Goal: Transaction & Acquisition: Purchase product/service

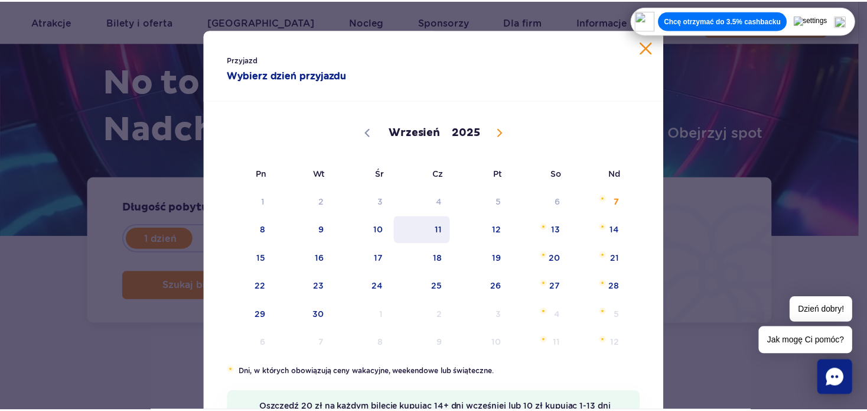
scroll to position [79, 0]
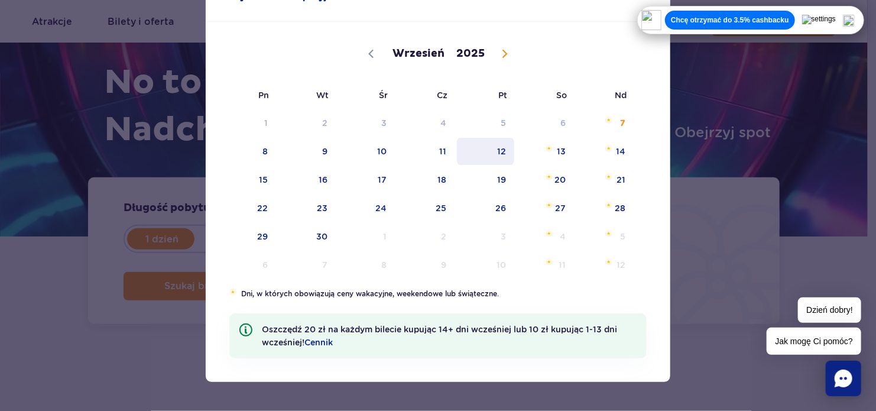
click at [496, 158] on span "12" at bounding box center [486, 151] width 60 height 27
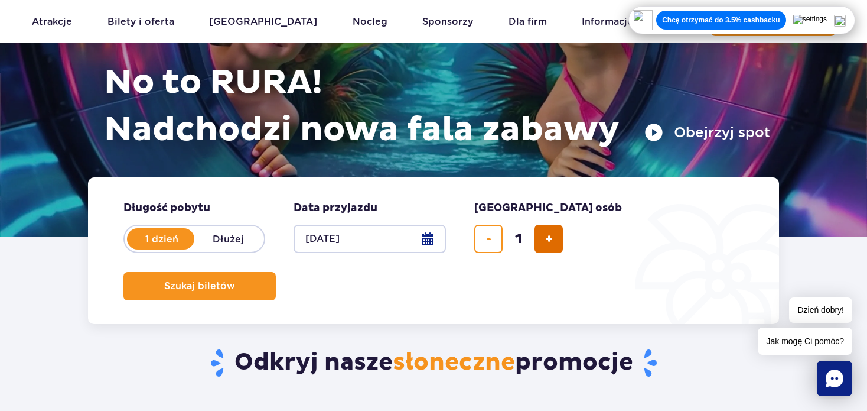
click at [537, 246] on button "dodaj bilet" at bounding box center [549, 239] width 28 height 28
drag, startPoint x: 537, startPoint y: 246, endPoint x: 545, endPoint y: 251, distance: 9.3
click at [545, 251] on button "dodaj bilet" at bounding box center [549, 239] width 28 height 28
click at [537, 246] on button "dodaj bilet" at bounding box center [549, 239] width 28 height 28
click at [538, 243] on button "dodaj bilet" at bounding box center [549, 239] width 28 height 28
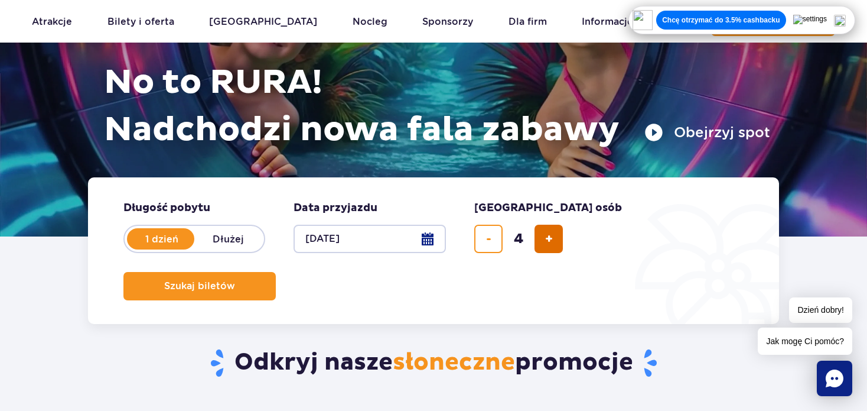
type input "5"
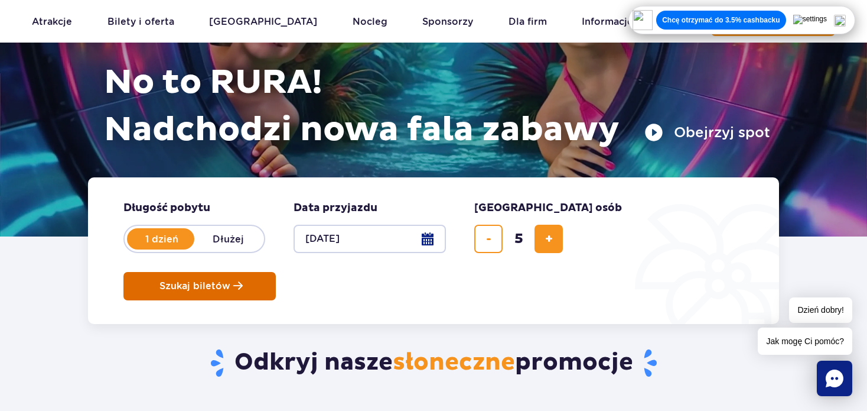
click at [230, 281] on span "Szukaj biletów" at bounding box center [195, 286] width 71 height 11
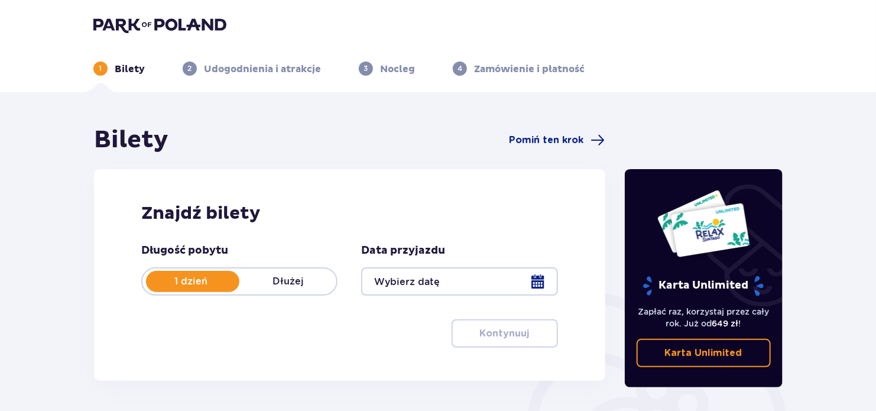
type input "[DATE]"
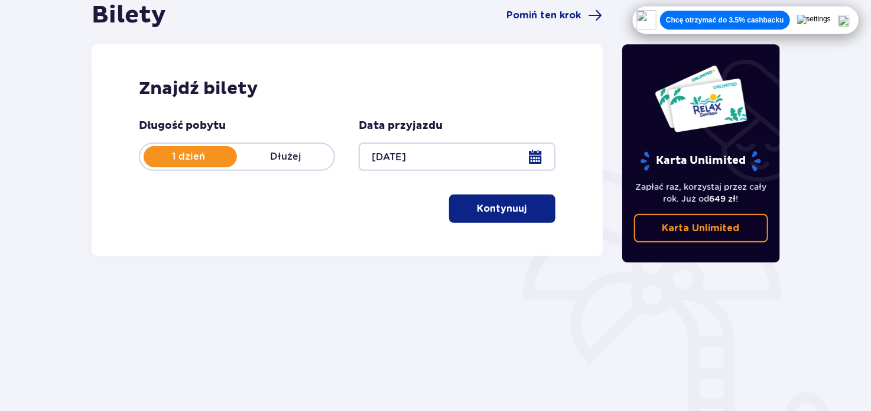
scroll to position [124, 0]
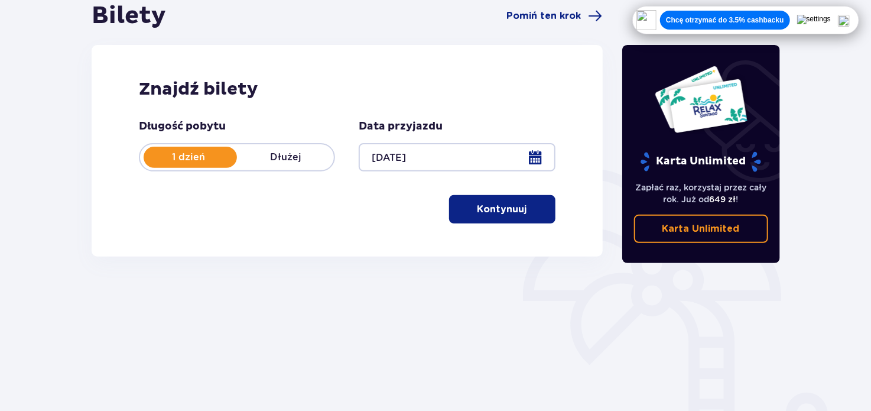
click at [515, 208] on p "Kontynuuj" at bounding box center [502, 209] width 50 height 13
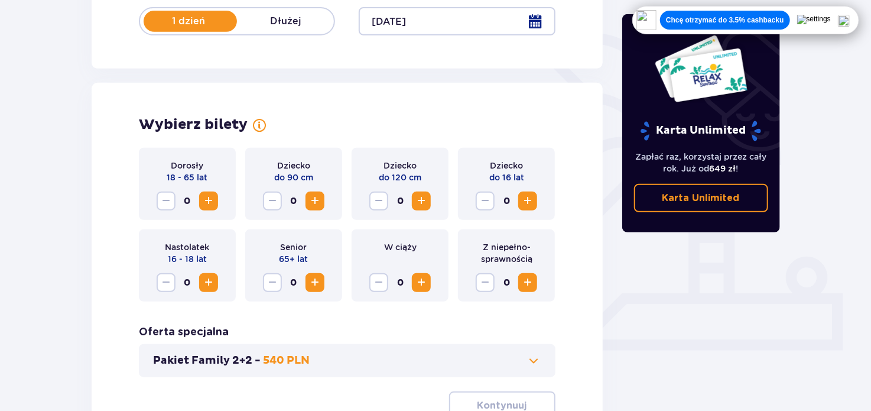
scroll to position [297, 0]
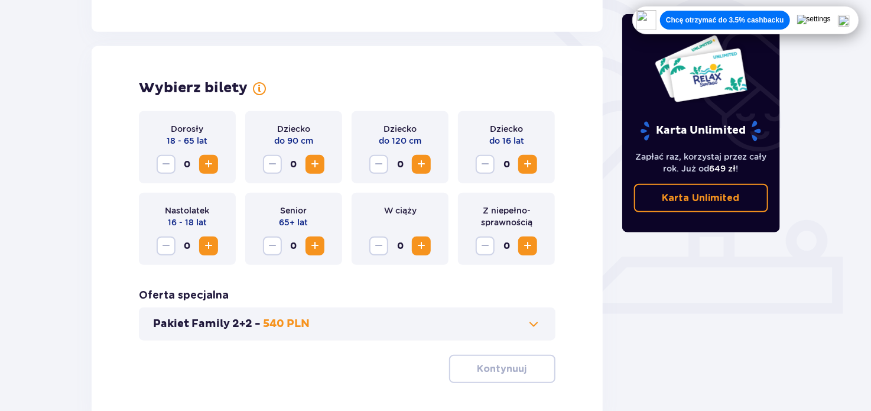
click at [213, 169] on span "Increase" at bounding box center [208, 164] width 14 height 14
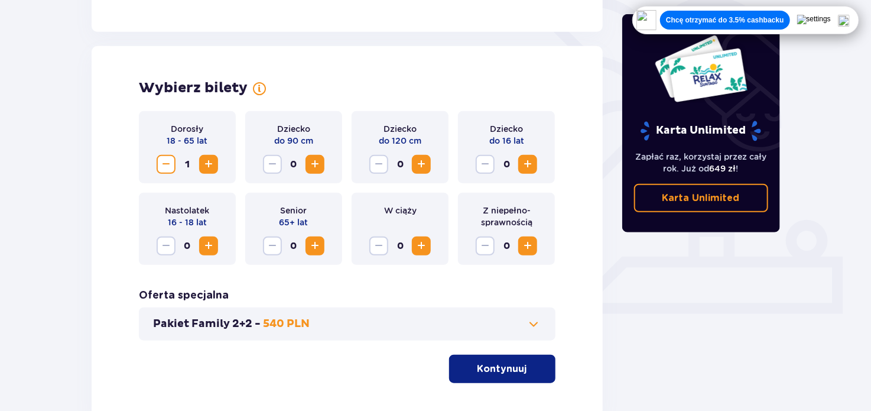
click at [213, 169] on span "Increase" at bounding box center [208, 164] width 14 height 14
click at [214, 251] on span "Increase" at bounding box center [208, 246] width 14 height 14
click at [170, 250] on span "Decrease" at bounding box center [166, 246] width 14 height 14
click at [523, 161] on span "Increase" at bounding box center [528, 164] width 14 height 14
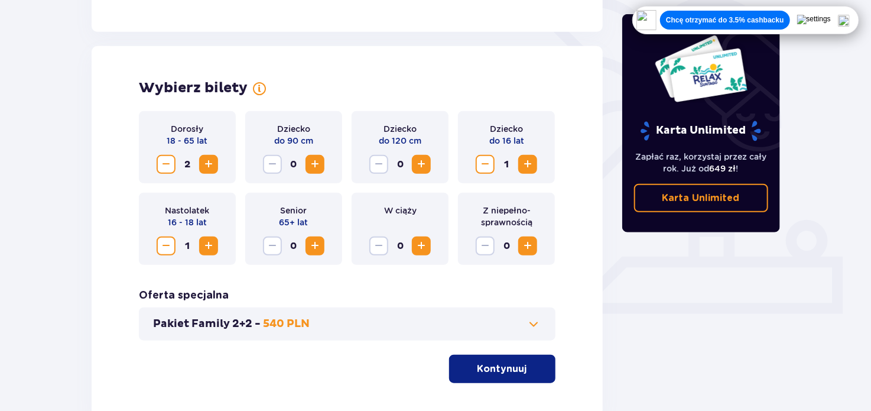
click at [523, 161] on span "Increase" at bounding box center [528, 164] width 14 height 14
click at [378, 308] on div "Pakiet Family 2+2 - 540 PLN" at bounding box center [347, 323] width 417 height 33
click at [378, 311] on div "Pakiet Family 2+2 - 540 PLN" at bounding box center [347, 323] width 417 height 33
click at [427, 324] on button "Pakiet Family 2+2 - 540 PLN" at bounding box center [347, 324] width 388 height 14
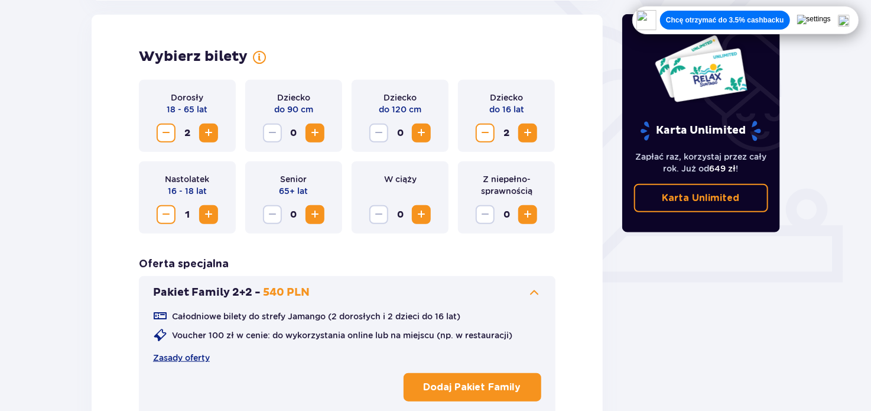
scroll to position [328, 0]
click at [420, 296] on button "Pakiet Family 2+2 - 540 PLN" at bounding box center [347, 292] width 388 height 14
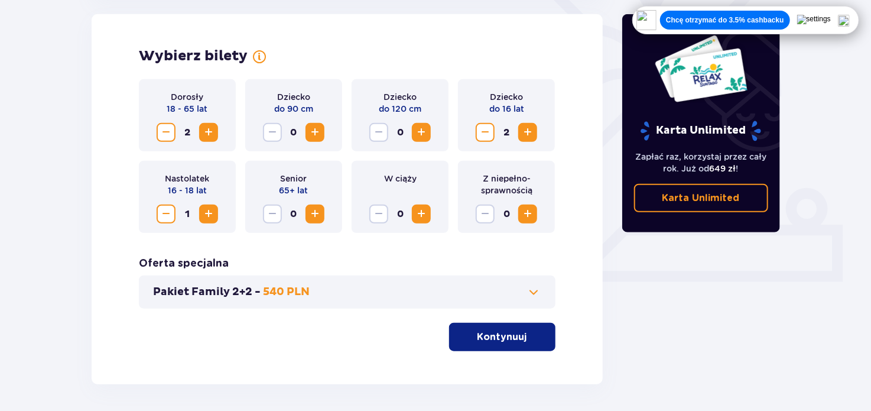
click at [420, 296] on button "Pakiet Family 2+2 - 540 PLN" at bounding box center [347, 292] width 388 height 14
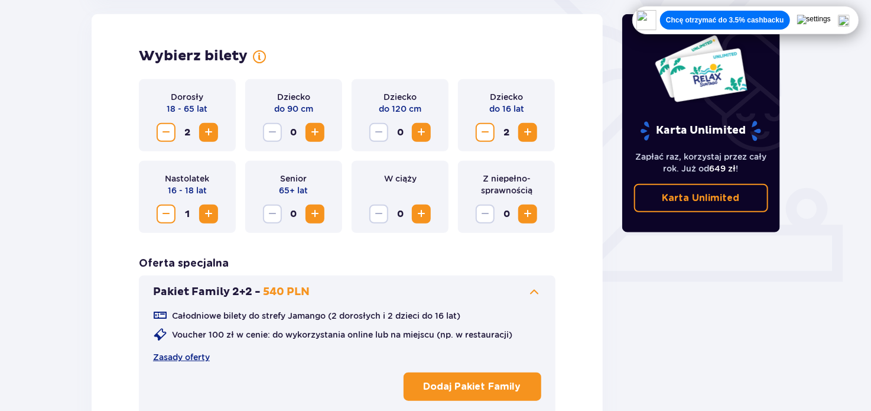
click at [420, 296] on button "Pakiet Family 2+2 - 540 PLN" at bounding box center [347, 292] width 388 height 14
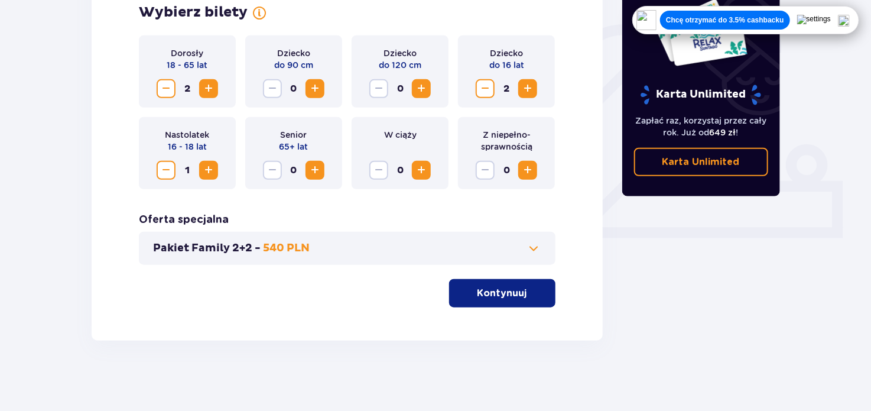
scroll to position [373, 0]
click at [513, 303] on button "Kontynuuj" at bounding box center [502, 292] width 106 height 28
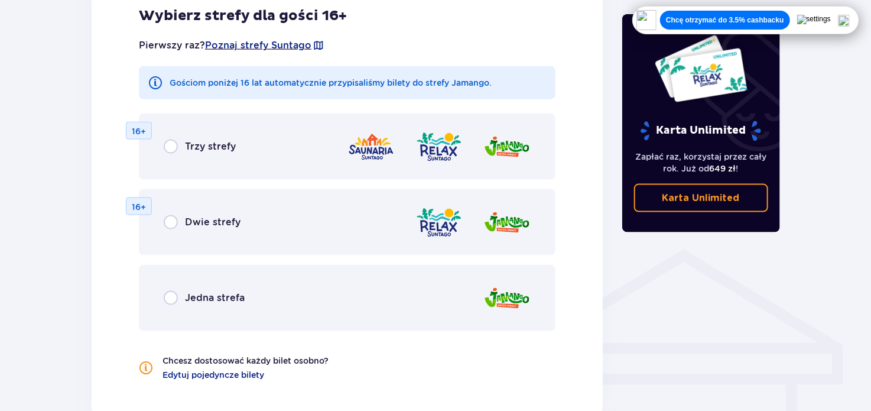
scroll to position [718, 0]
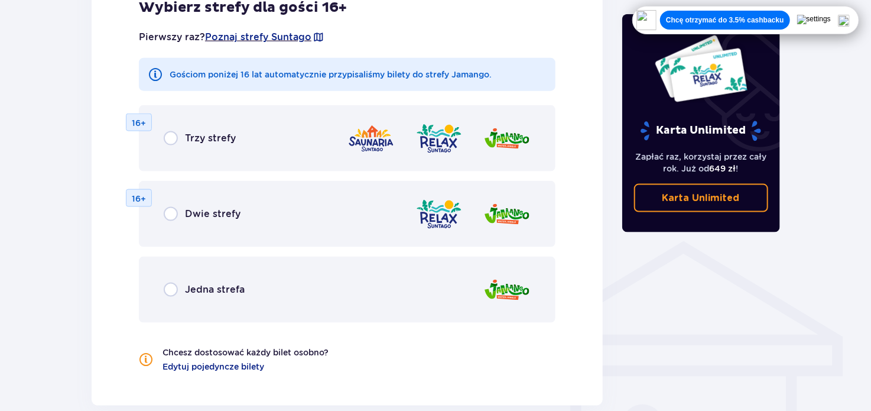
click at [184, 282] on div "Jedna strefa" at bounding box center [204, 289] width 81 height 14
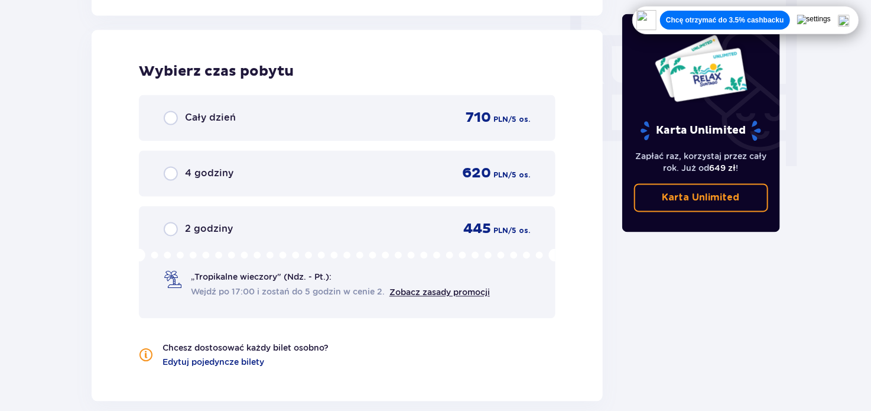
scroll to position [1109, 0]
click at [206, 184] on div "4 godziny 620 PLN / 5 os." at bounding box center [347, 172] width 417 height 46
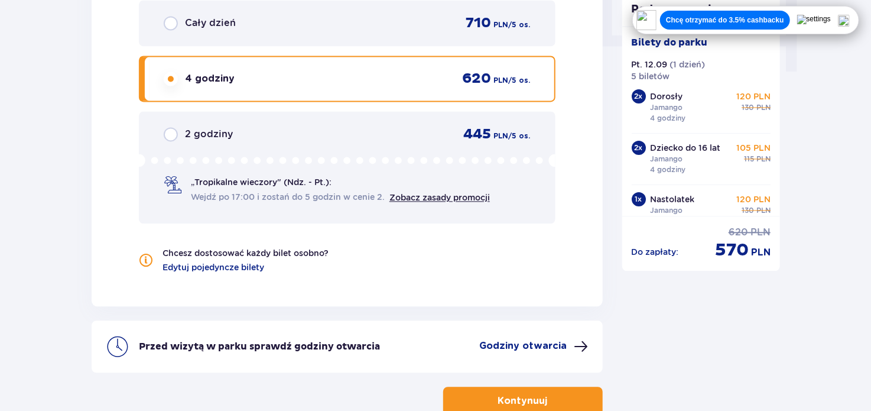
scroll to position [1276, 0]
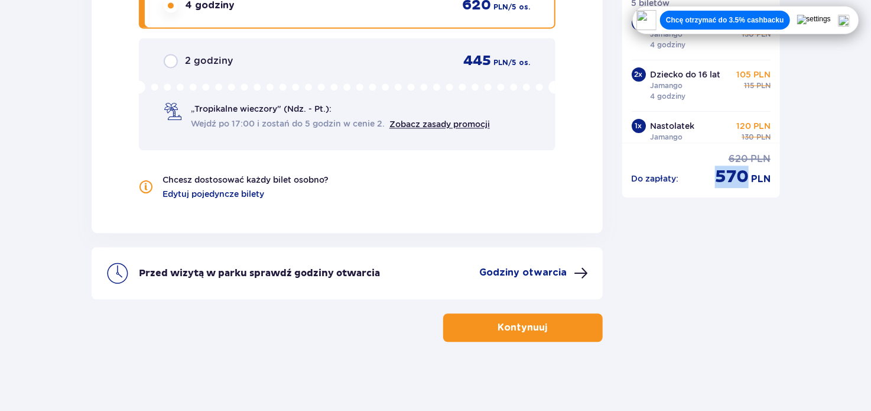
drag, startPoint x: 719, startPoint y: 170, endPoint x: 817, endPoint y: 184, distance: 98.4
click at [495, 260] on div "Przed wizytą w parku sprawdź godziny otwarcia Godziny otwarcia" at bounding box center [347, 273] width 511 height 52
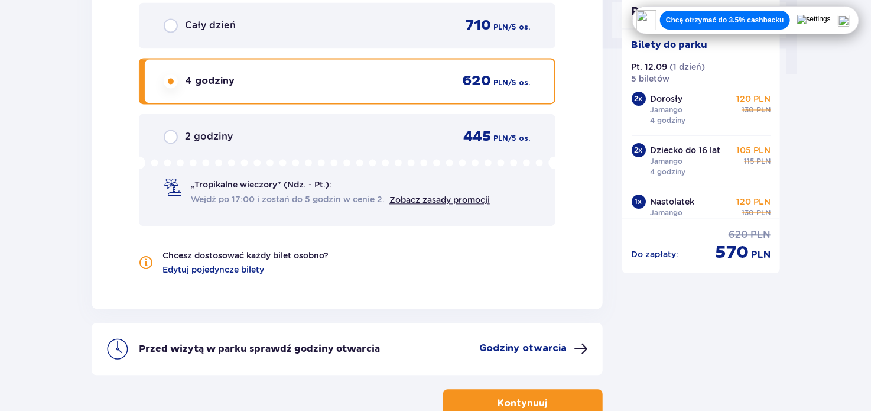
scroll to position [1227, 0]
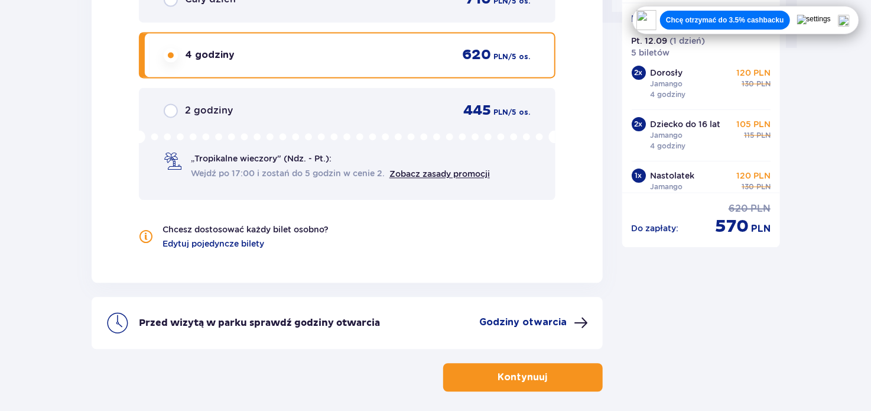
click at [525, 388] on button "Kontynuuj" at bounding box center [523, 377] width 160 height 28
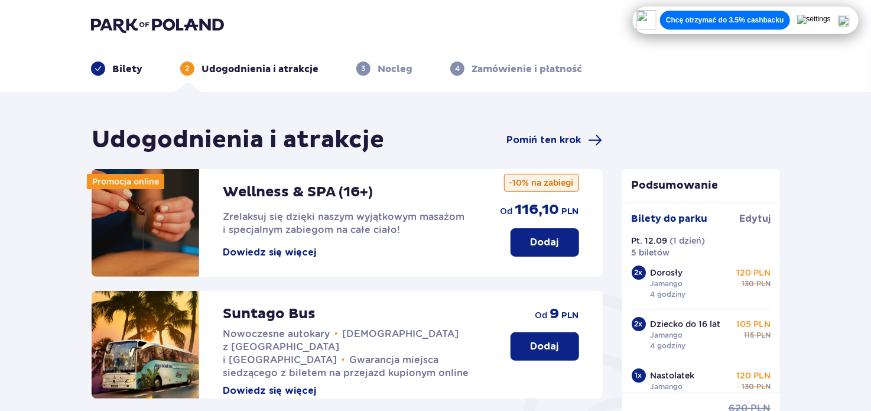
click at [781, 22] on p "Chcę otrzymać do 3.5% cashbacku" at bounding box center [725, 19] width 118 height 9
click at [708, 18] on p "Chcę otrzymać do 3.5% cashbacku" at bounding box center [725, 19] width 118 height 9
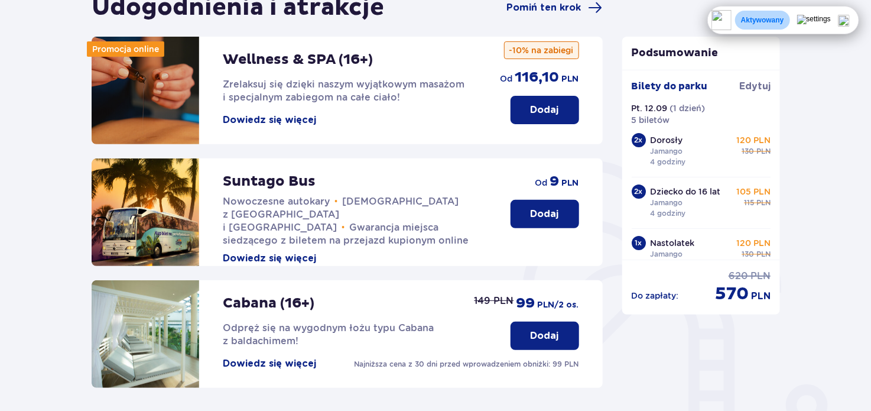
drag, startPoint x: 563, startPoint y: 146, endPoint x: 834, endPoint y: 102, distance: 274.2
click at [834, 102] on div "Udogodnienia i atrakcje Pomiń ten krok Promocja online Wellness & SPA (16+) Zre…" at bounding box center [435, 314] width 871 height 709
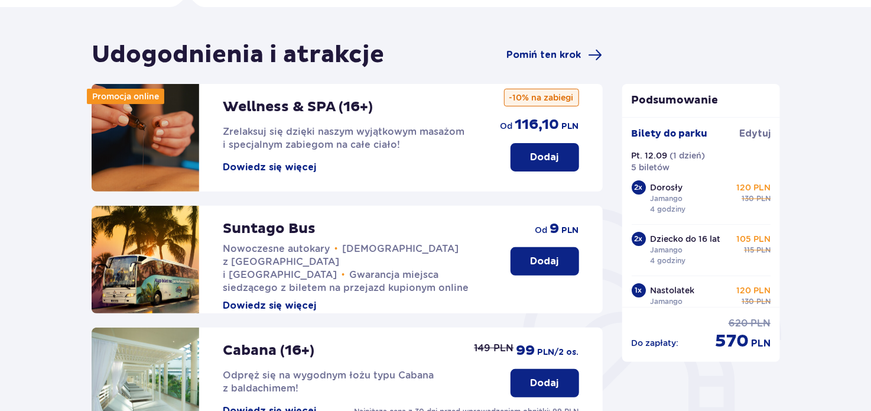
scroll to position [85, 0]
click at [544, 261] on p "Dodaj" at bounding box center [545, 261] width 28 height 13
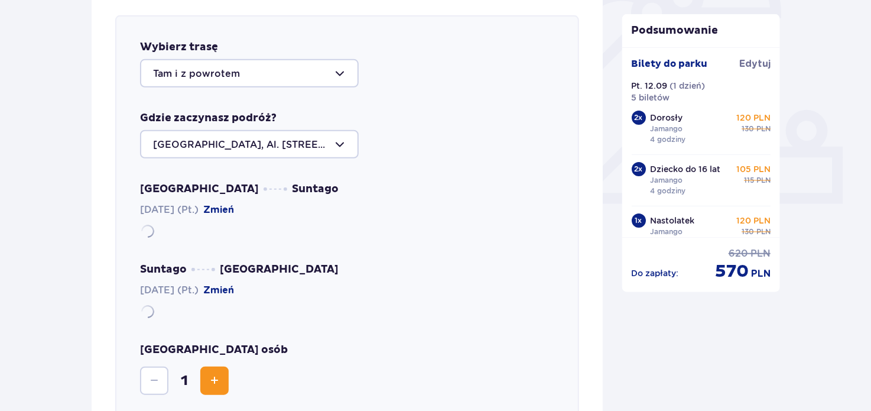
scroll to position [407, 0]
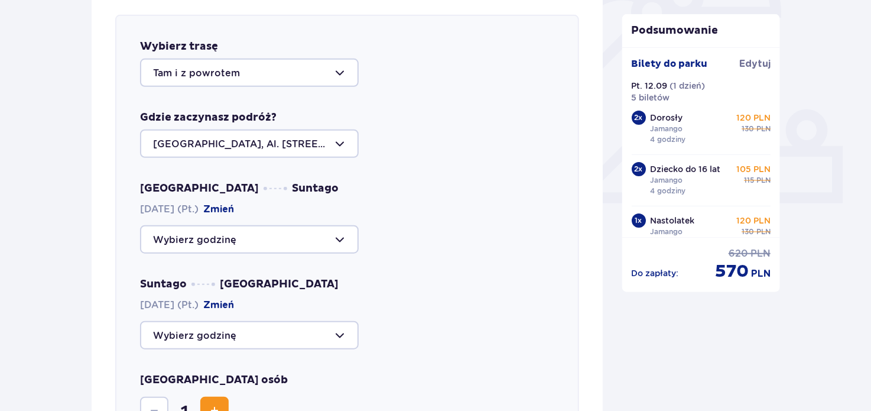
click at [328, 79] on div at bounding box center [249, 72] width 219 height 28
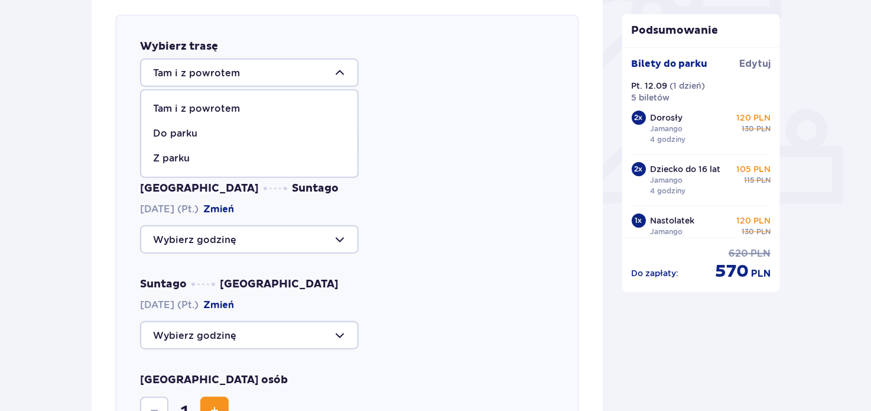
click at [240, 109] on div "Tam i z powrotem" at bounding box center [249, 108] width 193 height 13
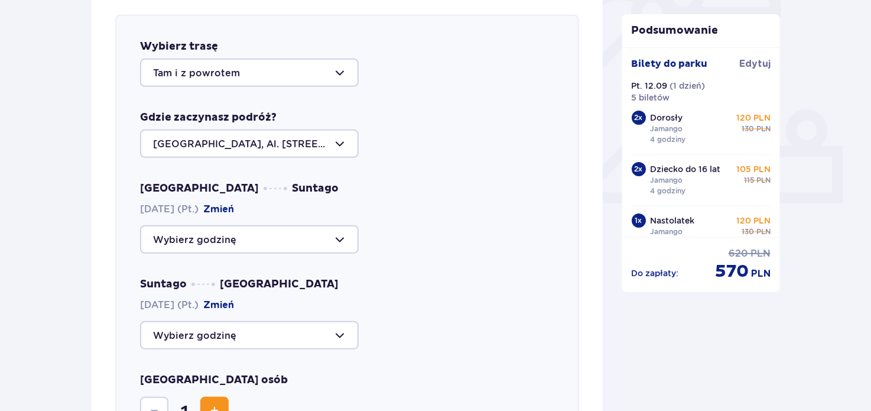
click at [230, 144] on div at bounding box center [249, 143] width 219 height 28
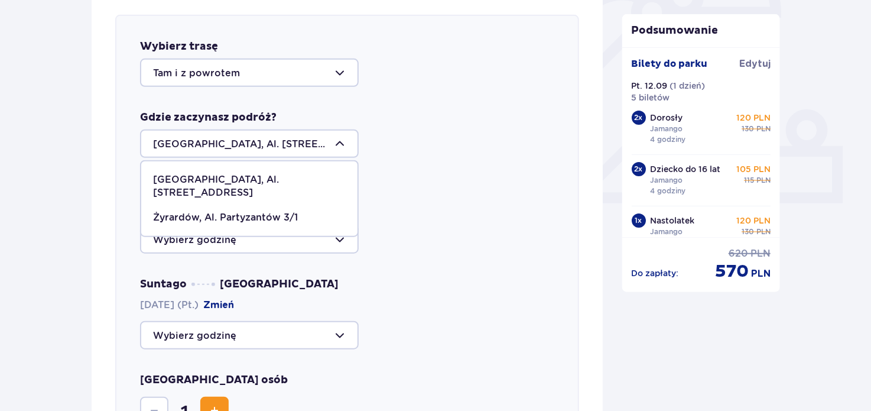
click at [230, 184] on p "[GEOGRAPHIC_DATA], Al. [STREET_ADDRESS]" at bounding box center [249, 186] width 193 height 26
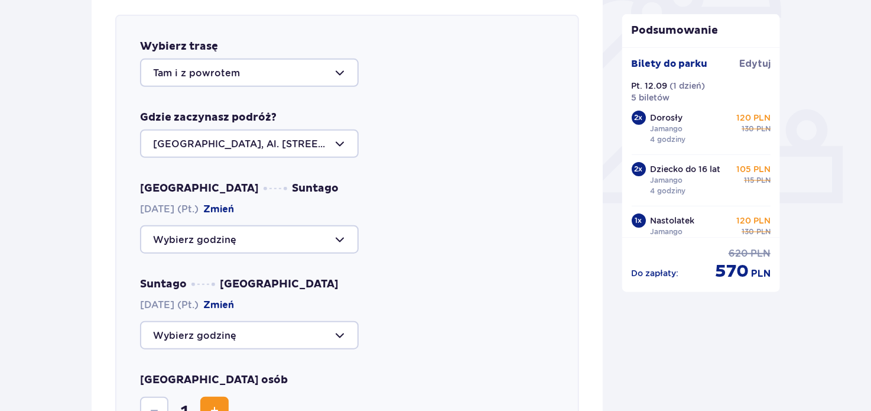
drag, startPoint x: 292, startPoint y: 141, endPoint x: 240, endPoint y: 155, distance: 54.0
click at [240, 155] on div at bounding box center [249, 143] width 219 height 28
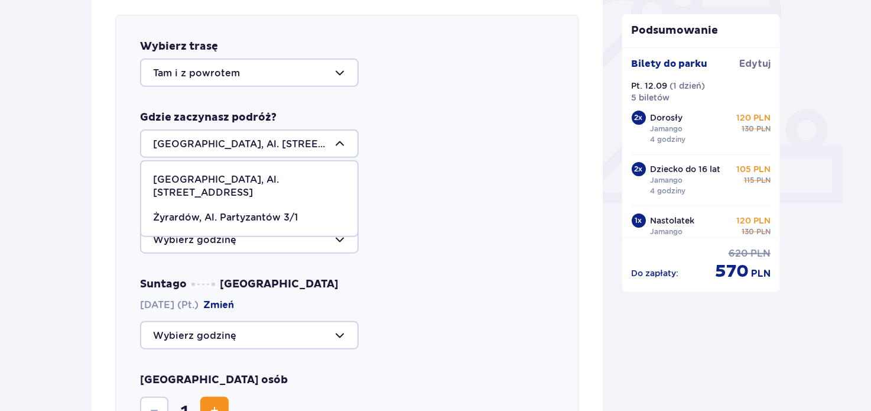
click at [300, 147] on div at bounding box center [249, 143] width 219 height 28
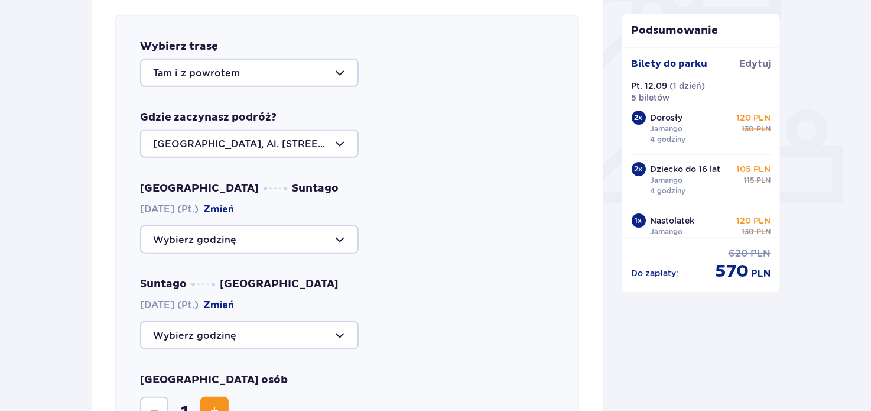
click at [251, 235] on div at bounding box center [249, 239] width 219 height 28
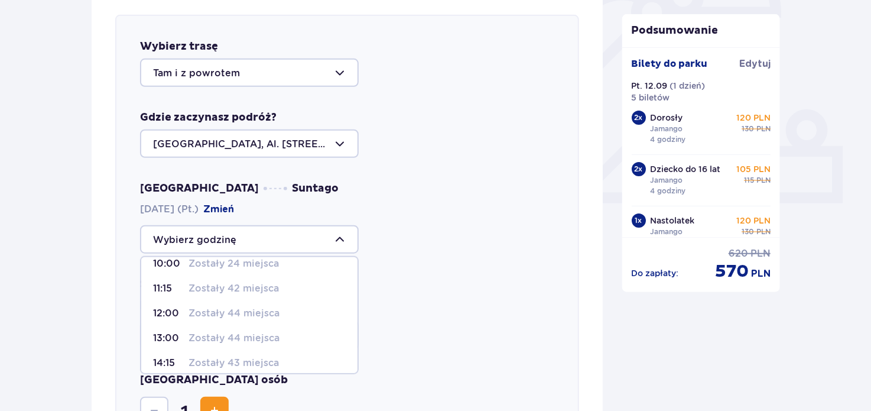
scroll to position [119, 0]
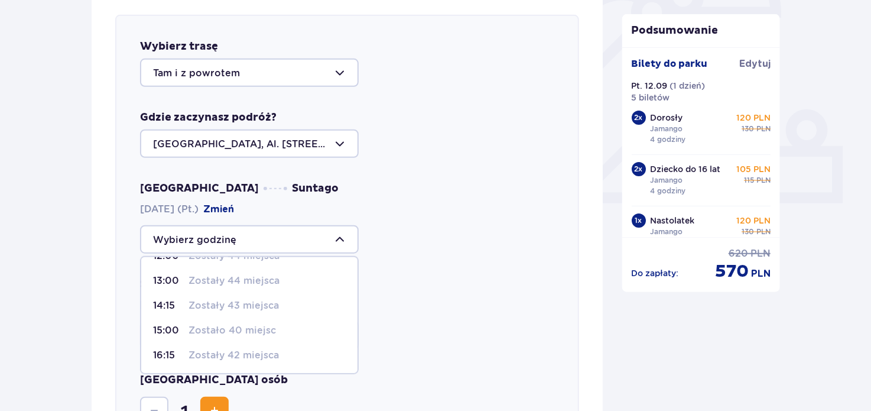
click at [214, 359] on p "Zostały 42 miejsca" at bounding box center [233, 355] width 90 height 13
type input "16:15"
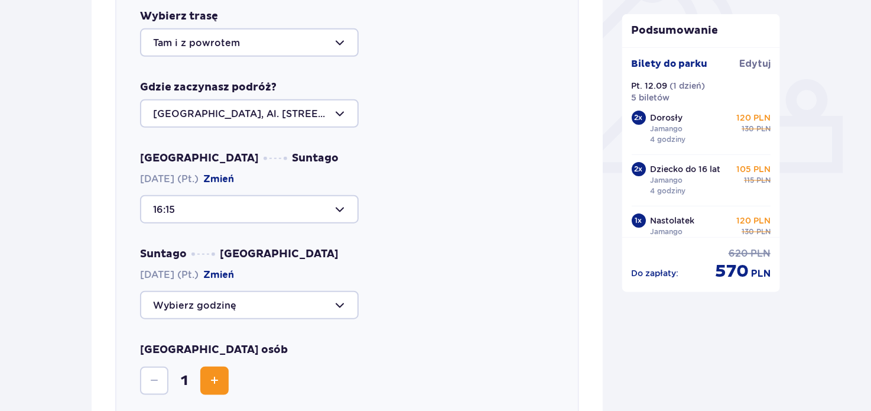
scroll to position [437, 0]
click at [269, 307] on div at bounding box center [249, 305] width 219 height 28
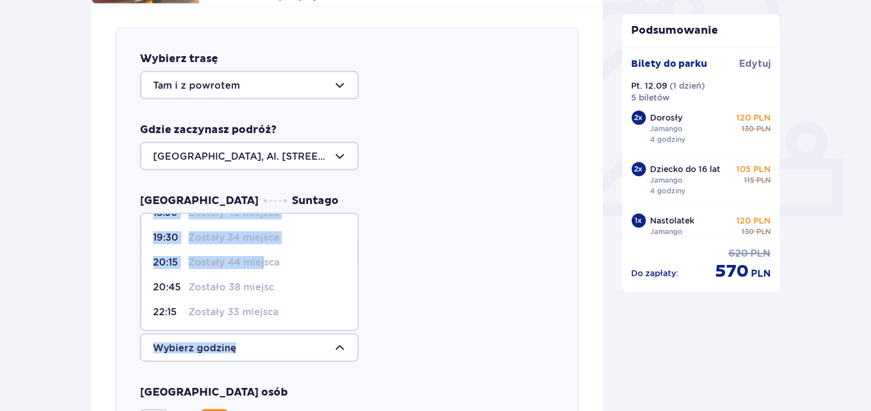
scroll to position [0, 0]
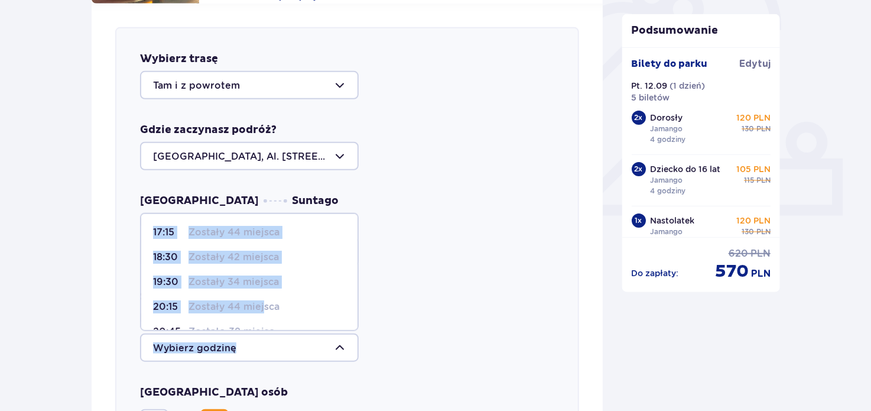
drag, startPoint x: 264, startPoint y: 269, endPoint x: 426, endPoint y: 295, distance: 164.0
click at [426, 295] on div "Suntago [GEOGRAPHIC_DATA] [DATE] (Pt.) Zmień 17:15 Zostały 44 miejsca 18:30 Zos…" at bounding box center [347, 326] width 414 height 72
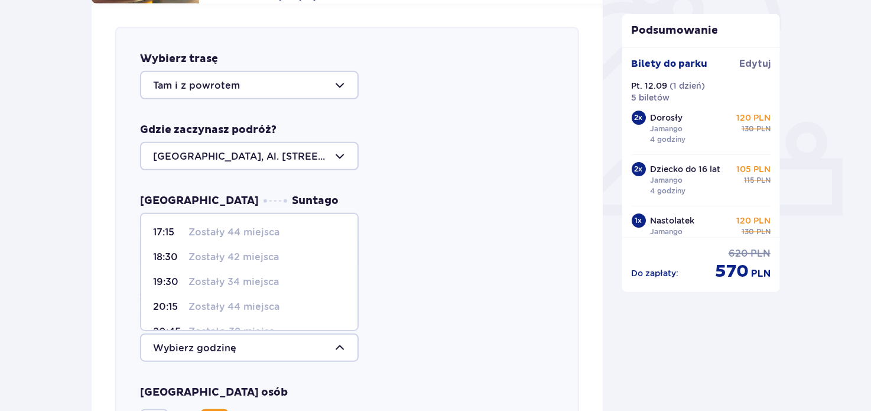
click at [363, 218] on div "Warszawa Suntago [DATE] (Pt.) Zmień 16:15" at bounding box center [347, 230] width 414 height 72
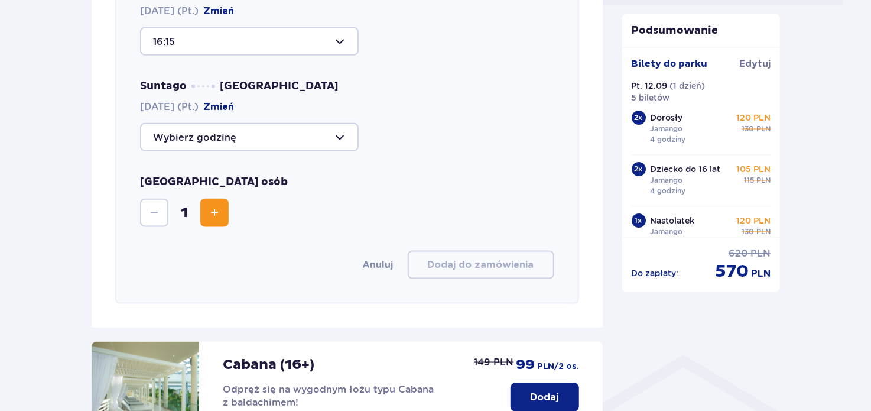
scroll to position [603, 0]
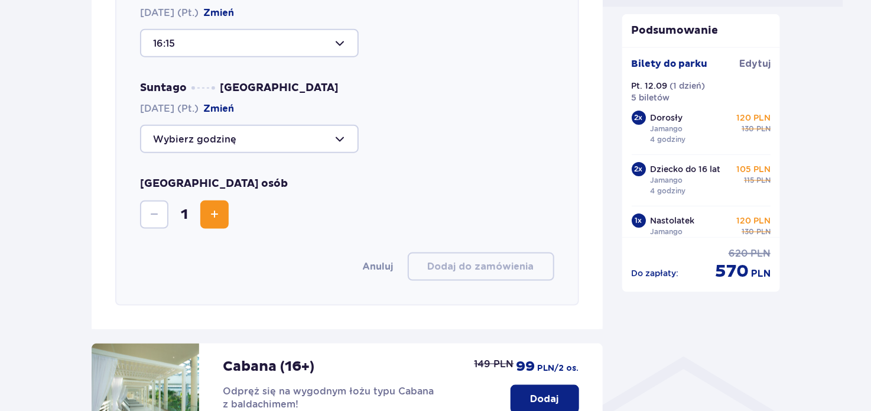
click at [231, 214] on div "[GEOGRAPHIC_DATA] osób 1" at bounding box center [347, 203] width 414 height 52
click at [228, 213] on button "Increase" at bounding box center [214, 214] width 28 height 28
click at [207, 207] on span "Increase" at bounding box center [214, 214] width 14 height 14
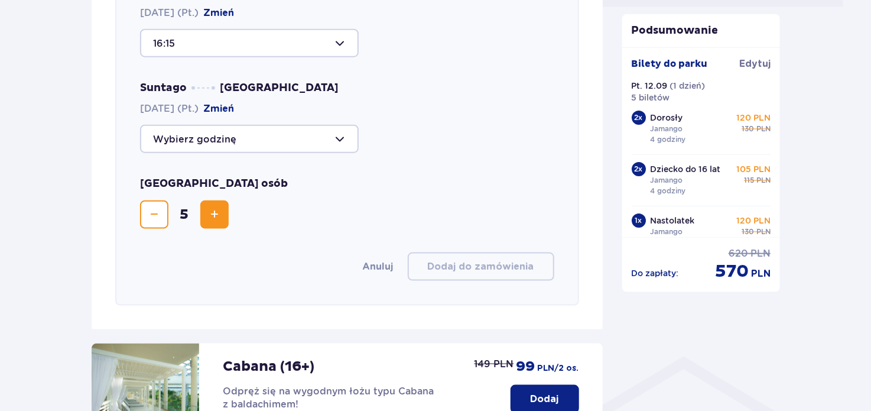
click at [252, 149] on div at bounding box center [249, 139] width 219 height 28
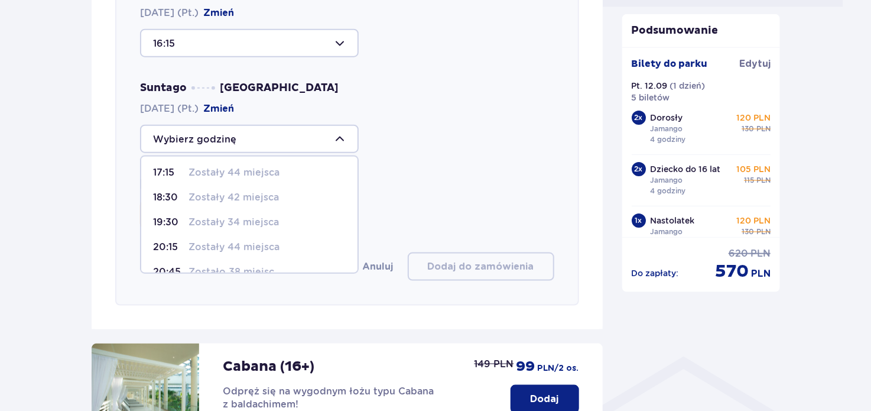
scroll to position [44, 0]
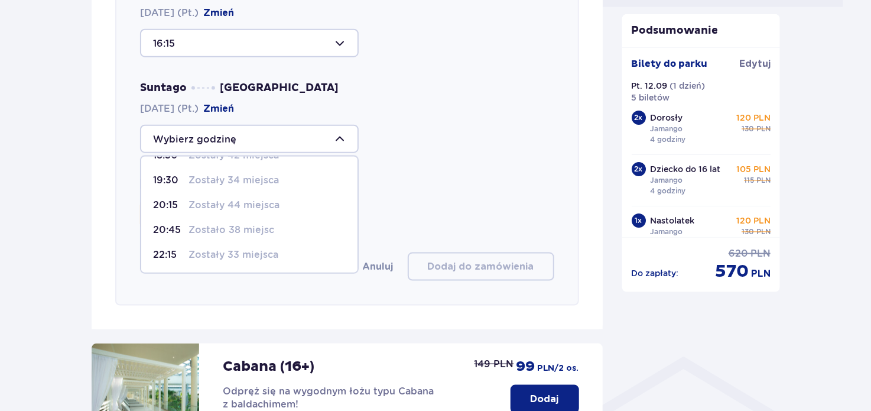
click at [197, 226] on p "Zostało 38 miejsc" at bounding box center [231, 229] width 86 height 13
type input "20:45"
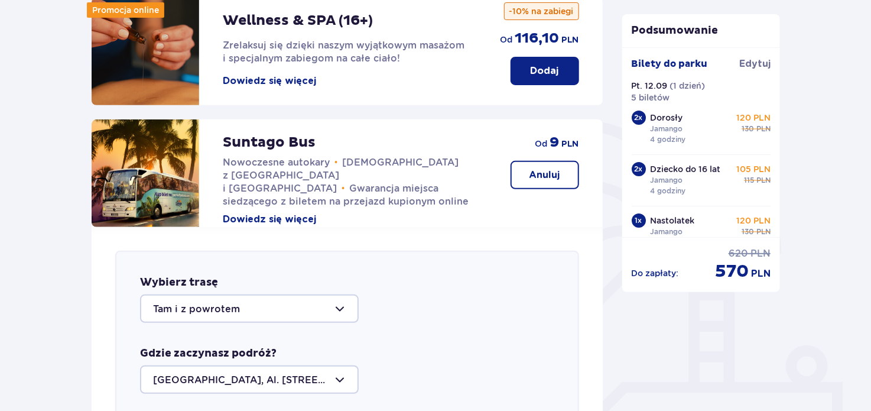
scroll to position [175, 0]
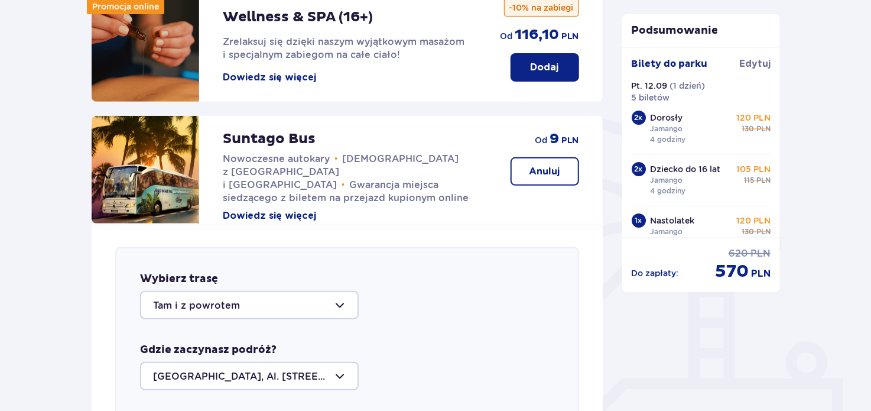
click at [533, 177] on p "Anuluj" at bounding box center [544, 171] width 31 height 13
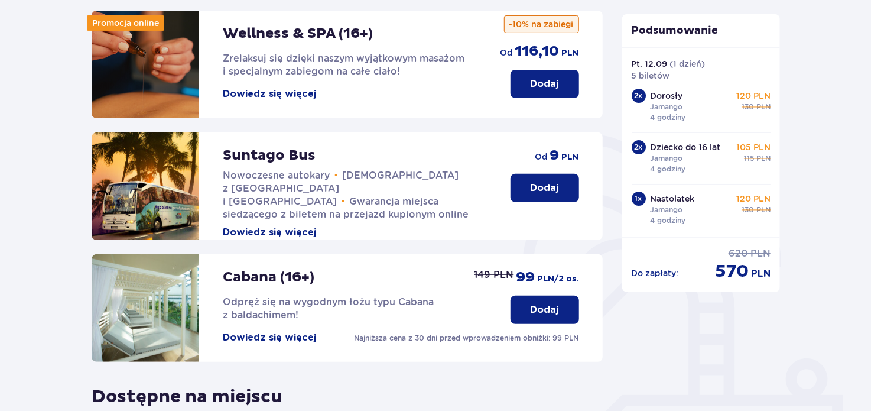
scroll to position [155, 0]
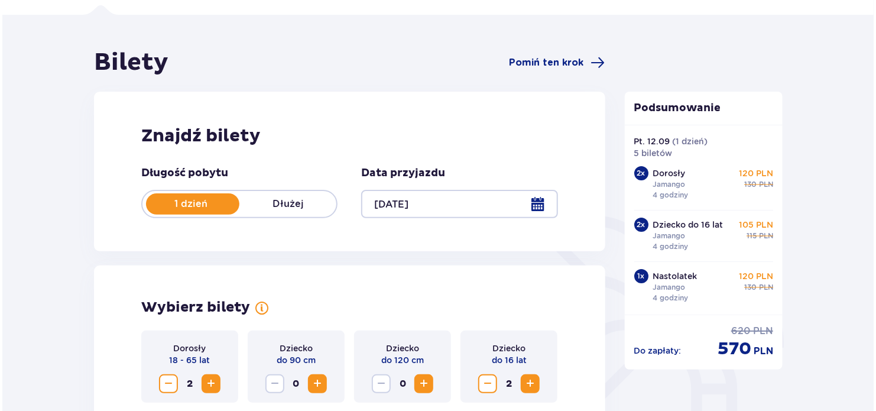
scroll to position [80, 0]
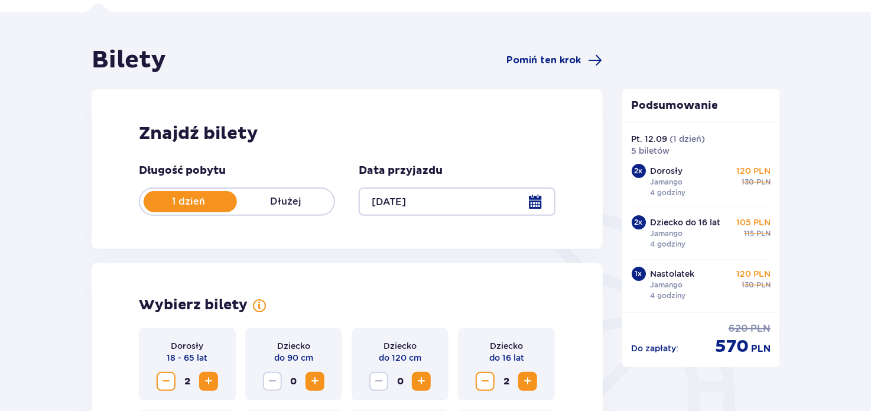
click at [394, 199] on div at bounding box center [457, 201] width 196 height 28
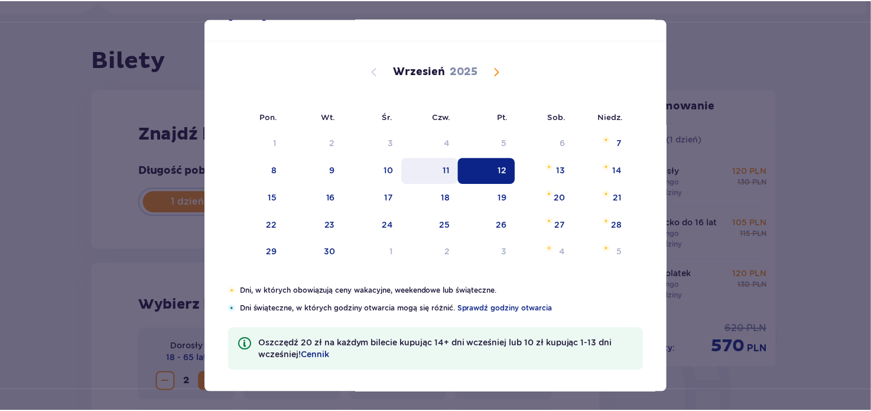
scroll to position [47, 0]
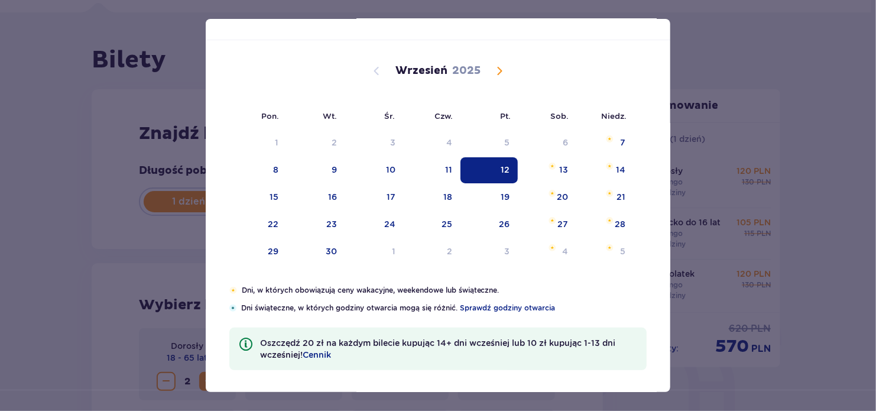
click at [493, 81] on div "[DATE]" at bounding box center [437, 84] width 391 height 89
click at [498, 66] on span "Calendar" at bounding box center [499, 71] width 14 height 14
click at [496, 71] on span "Calendar" at bounding box center [499, 71] width 14 height 14
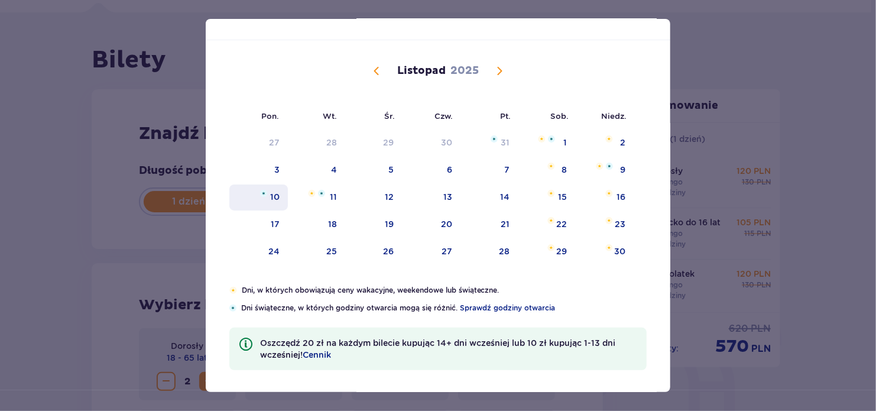
click at [278, 200] on div "10" at bounding box center [258, 197] width 58 height 26
type input "[DATE]"
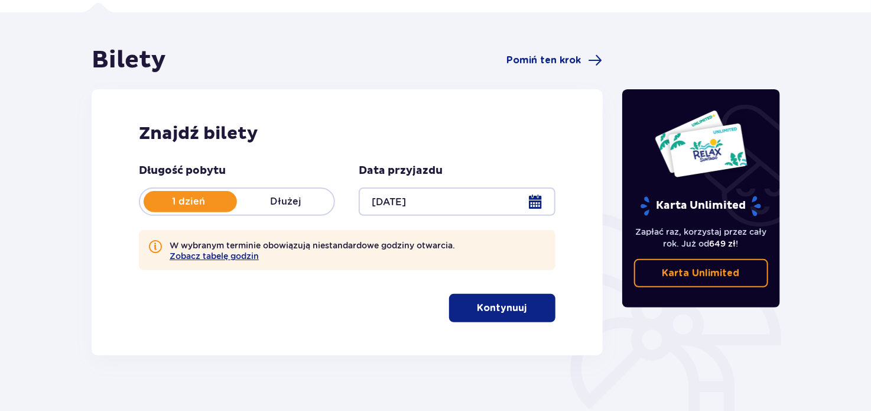
click at [492, 306] on p "Kontynuuj" at bounding box center [502, 307] width 50 height 13
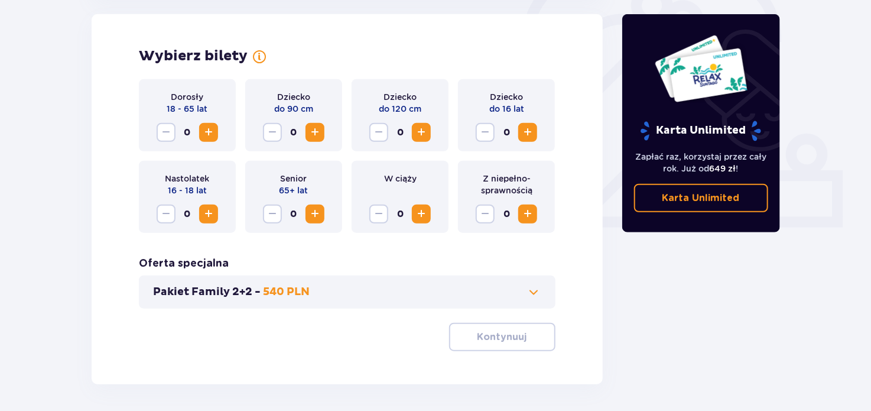
scroll to position [383, 0]
click at [205, 134] on span "Increase" at bounding box center [208, 132] width 14 height 14
click at [213, 211] on span "Increase" at bounding box center [208, 214] width 14 height 14
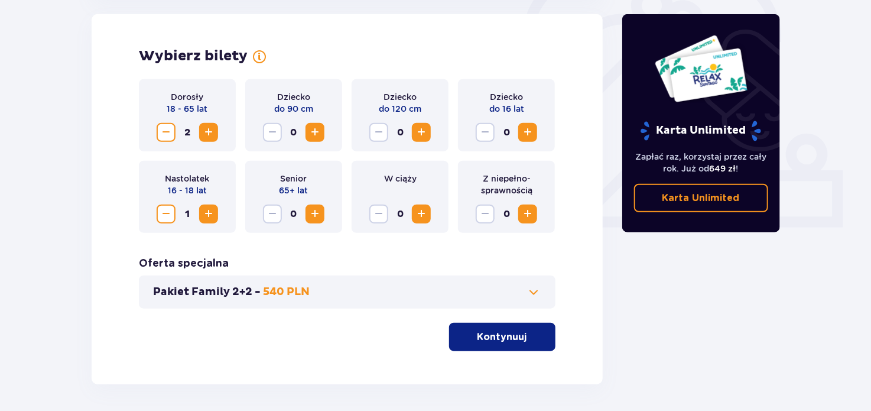
click at [521, 134] on span "Increase" at bounding box center [528, 132] width 14 height 14
click at [479, 338] on p "Kontynuuj" at bounding box center [502, 336] width 50 height 13
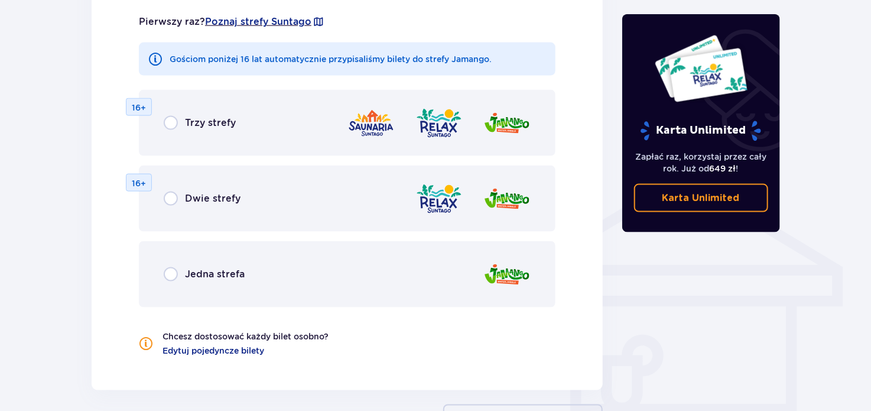
scroll to position [789, 0]
click at [197, 278] on p "Jedna strefa" at bounding box center [215, 273] width 60 height 13
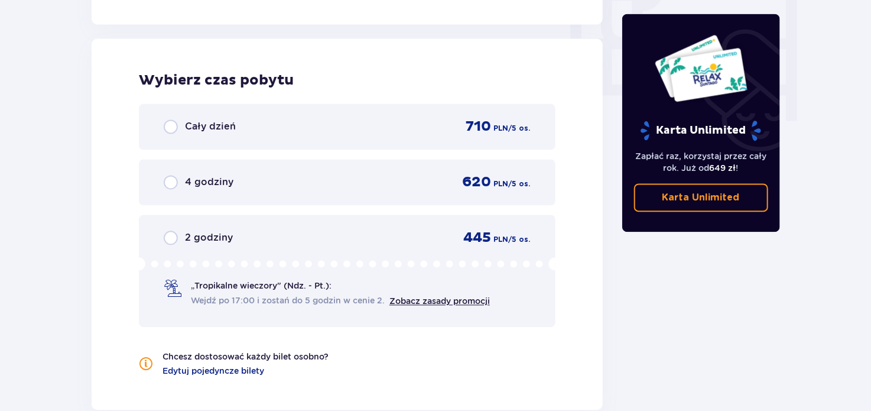
scroll to position [1164, 0]
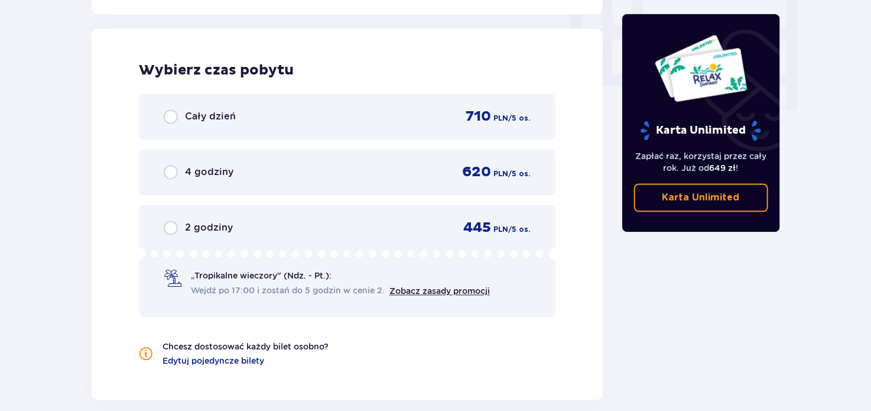
click at [275, 177] on div "4 godziny 620 PLN / 5 os." at bounding box center [347, 172] width 367 height 18
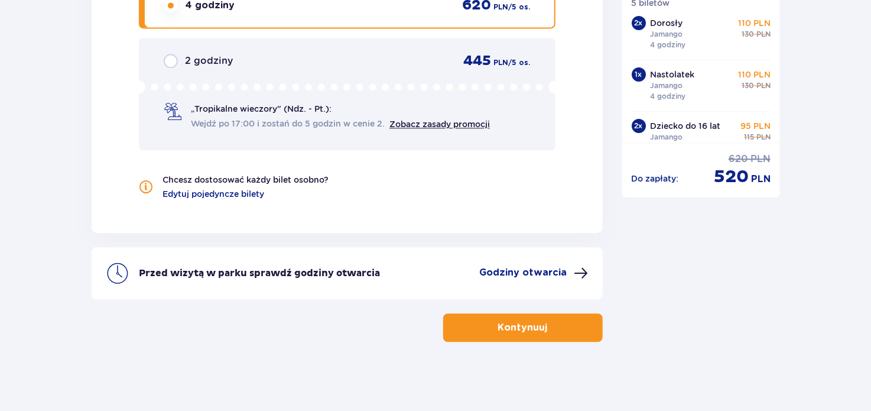
scroll to position [1331, 0]
drag, startPoint x: 716, startPoint y: 175, endPoint x: 796, endPoint y: 183, distance: 80.7
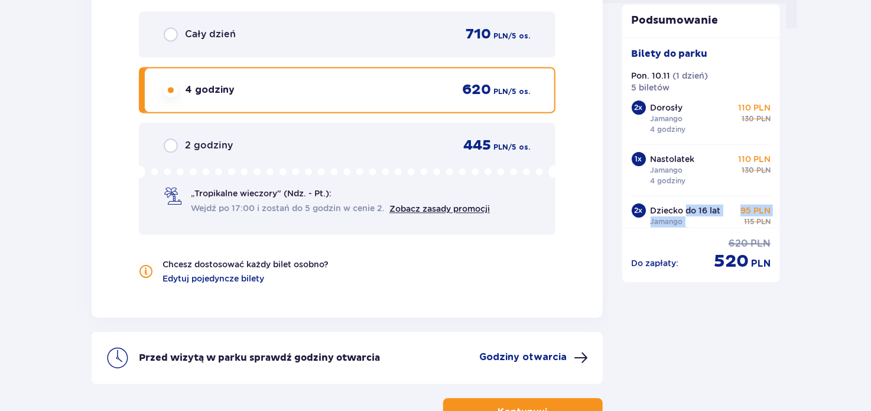
scroll to position [22, 0]
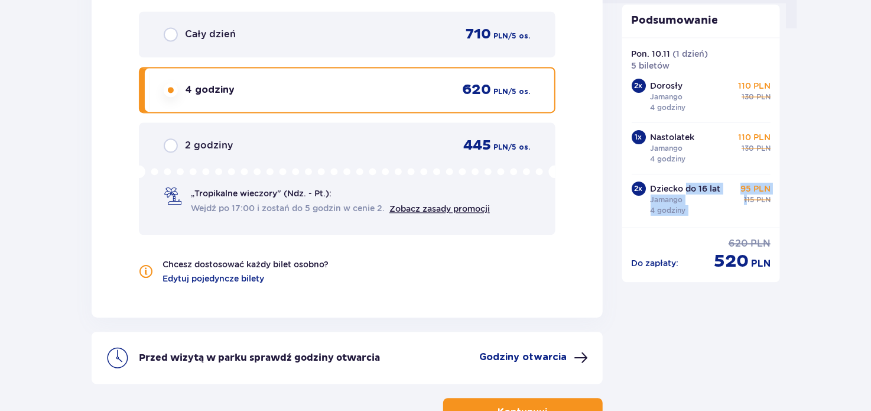
drag, startPoint x: 706, startPoint y: 215, endPoint x: 743, endPoint y: 219, distance: 36.9
click at [743, 219] on div "Bilety do [GEOGRAPHIC_DATA]. 10.11 ( 1 dzień ) 5 biletów 2 x Dorosły Jamango 4 …" at bounding box center [701, 132] width 158 height 190
drag, startPoint x: 661, startPoint y: 87, endPoint x: 705, endPoint y: 113, distance: 51.9
click at [705, 113] on div "Dorosły Jamango 4 godziny 110 PLN 130 PLN" at bounding box center [710, 97] width 121 height 35
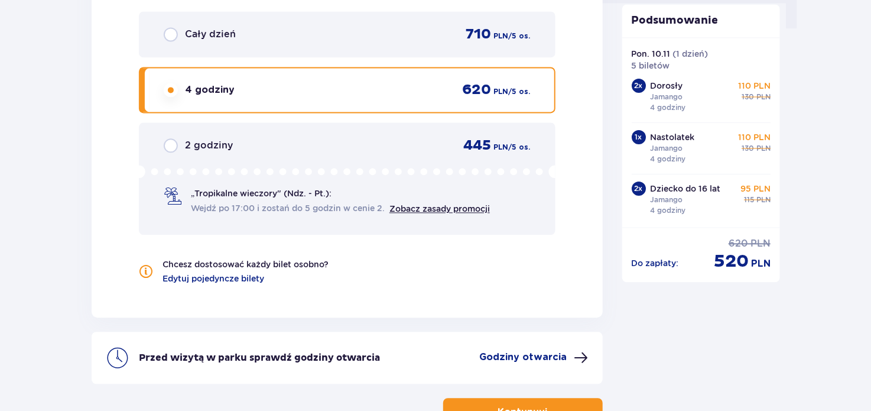
drag, startPoint x: 684, startPoint y: 139, endPoint x: 737, endPoint y: 167, distance: 59.5
click at [737, 167] on div "2 x Dorosły Jamango 4 godziny 110 PLN 130 PLN 1 x Nastolatek Jamango 4 godziny …" at bounding box center [701, 148] width 139 height 139
click at [723, 275] on div "Podsumowanie Bilety do [GEOGRAPHIC_DATA]. 10.11 ( 1 dzień ) 5 biletów 2 x Doros…" at bounding box center [701, 143] width 158 height 278
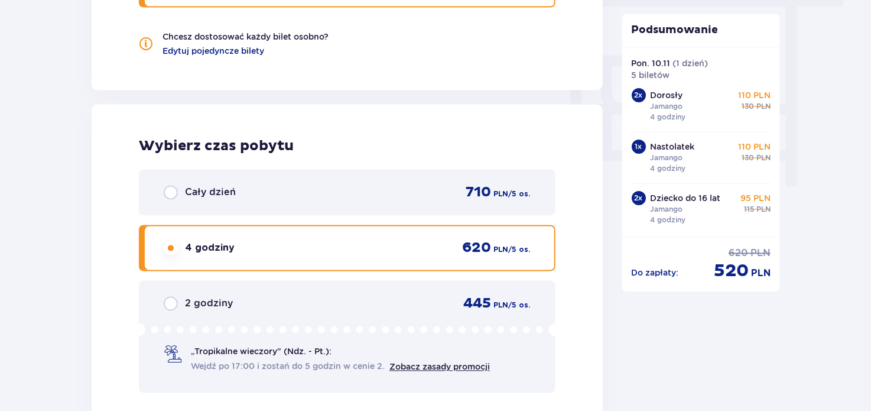
scroll to position [1331, 0]
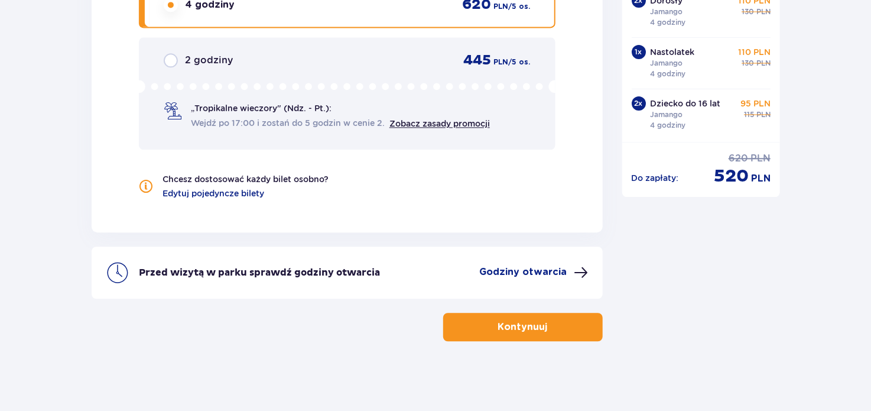
drag, startPoint x: 683, startPoint y: 167, endPoint x: 691, endPoint y: 179, distance: 14.9
click at [691, 179] on div "Do zapłaty : 620 PLN 520 PLN" at bounding box center [701, 169] width 139 height 35
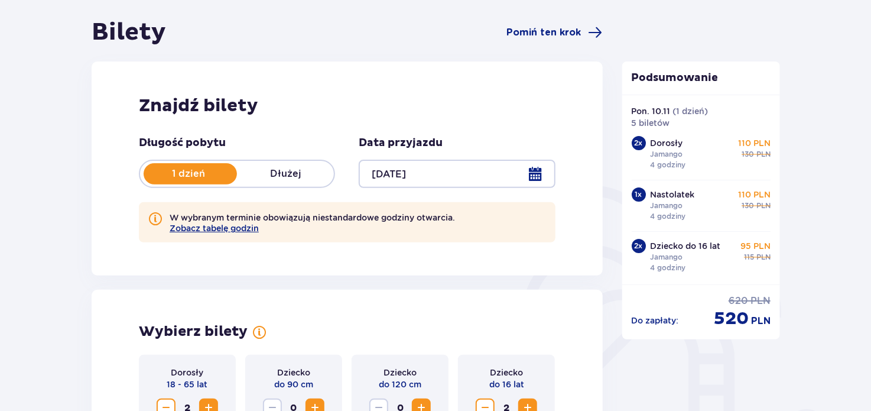
scroll to position [106, 0]
